Goal: Information Seeking & Learning: Learn about a topic

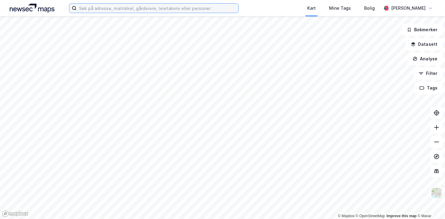
click at [160, 6] on input at bounding box center [158, 8] width 162 height 9
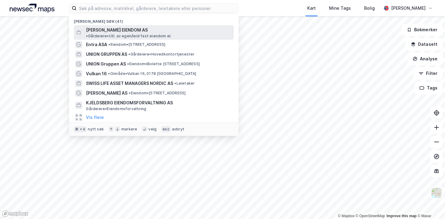
click at [150, 34] on span "• Gårdeiere • Utl. av egen/leid fast eiendom el." at bounding box center [128, 36] width 85 height 5
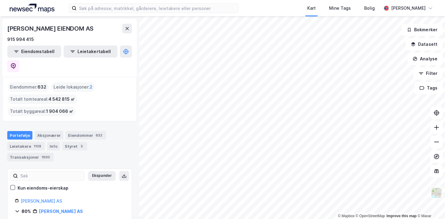
click at [54, 94] on div "Totalt tomteareal : 4 542 815 ㎡" at bounding box center [43, 99] width 70 height 10
click at [42, 83] on span "632" at bounding box center [42, 86] width 9 height 7
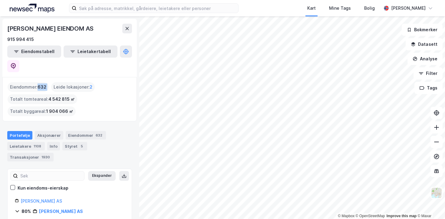
click at [42, 83] on span "632" at bounding box center [42, 86] width 9 height 7
click at [38, 82] on div "Eiendommer : 632" at bounding box center [28, 87] width 41 height 10
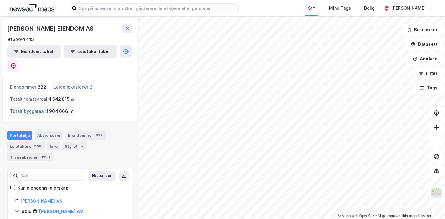
click at [38, 82] on div "Eiendommer : 632" at bounding box center [28, 87] width 41 height 10
